Goal: Task Accomplishment & Management: Manage account settings

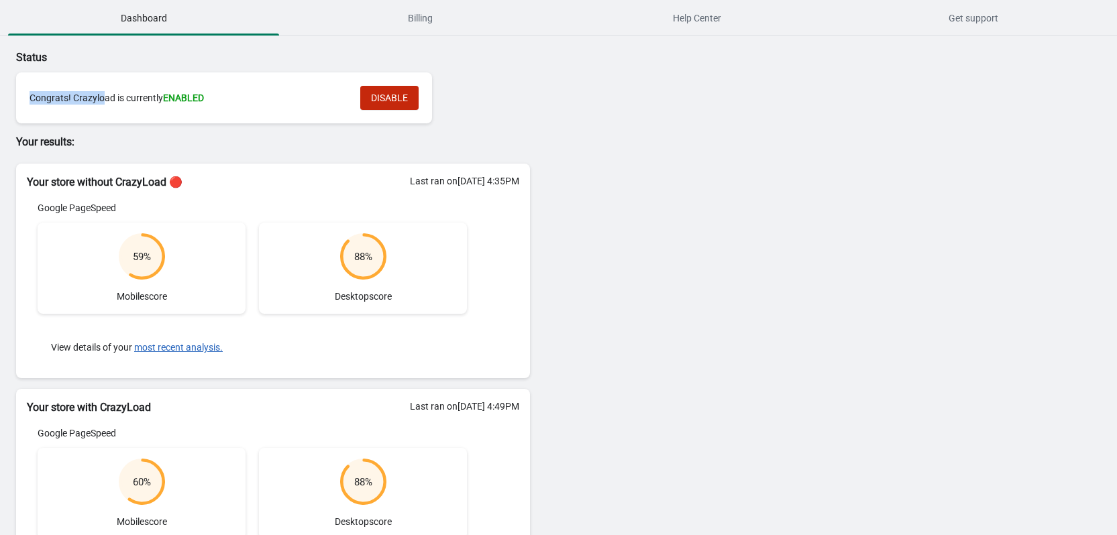
drag, startPoint x: 46, startPoint y: 94, endPoint x: 103, endPoint y: 89, distance: 57.2
click at [103, 89] on div "Congrats! Crazyload is currently ENABLED DISABLE" at bounding box center [224, 97] width 416 height 51
click at [103, 89] on div "Congrats! Crazyload is currently ENABLED DISABLE" at bounding box center [224, 98] width 389 height 24
click at [435, 17] on span "Billing" at bounding box center [419, 18] width 271 height 24
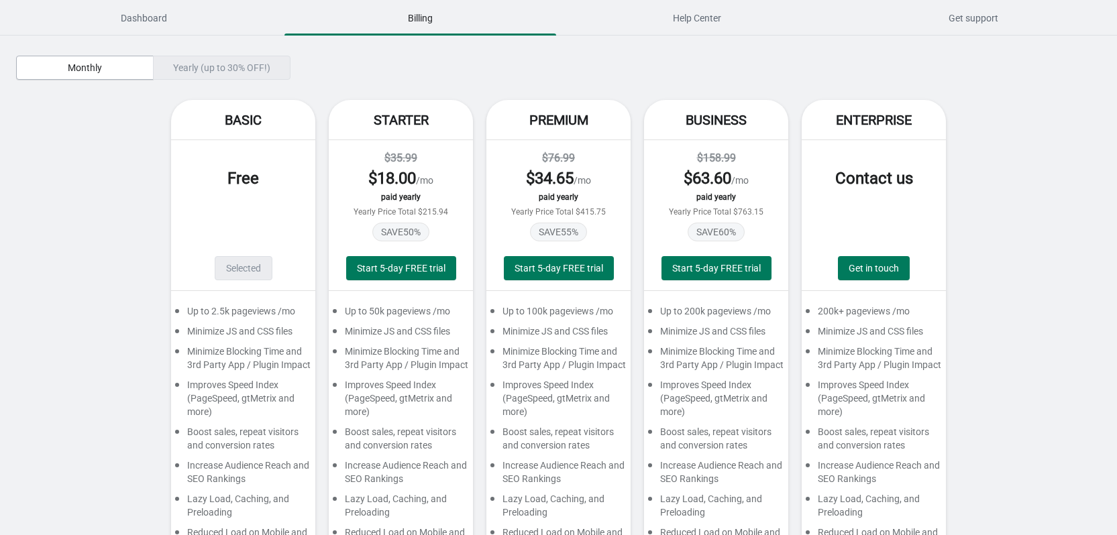
click at [682, 37] on div "Monthly Yearly (up to 30% OFF!) Basic Free Selected Up to 2.5k pageviews /mo Mi…" at bounding box center [558, 327] width 1085 height 583
click at [696, 23] on span "Help Center" at bounding box center [696, 18] width 271 height 24
click at [154, 23] on span "Dashboard" at bounding box center [143, 18] width 271 height 24
